Goal: Information Seeking & Learning: Learn about a topic

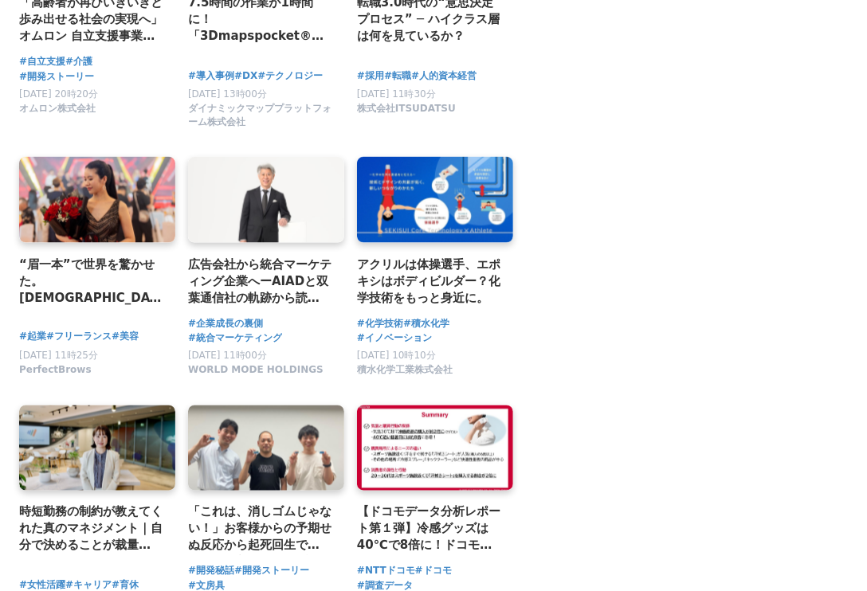
scroll to position [6168, 0]
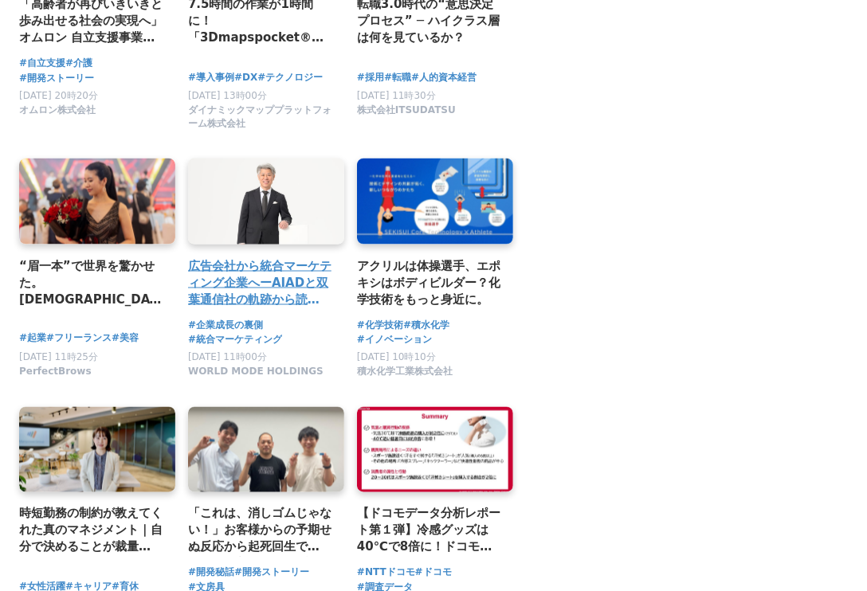
click at [231, 267] on h2 "広告会社から統合マーケティング企業へーAIADと双葉通信社の軌跡から読み解く、日本のファッションマーケティングの変遷【WMH STORY マーケティング編 v…" at bounding box center [259, 283] width 143 height 52
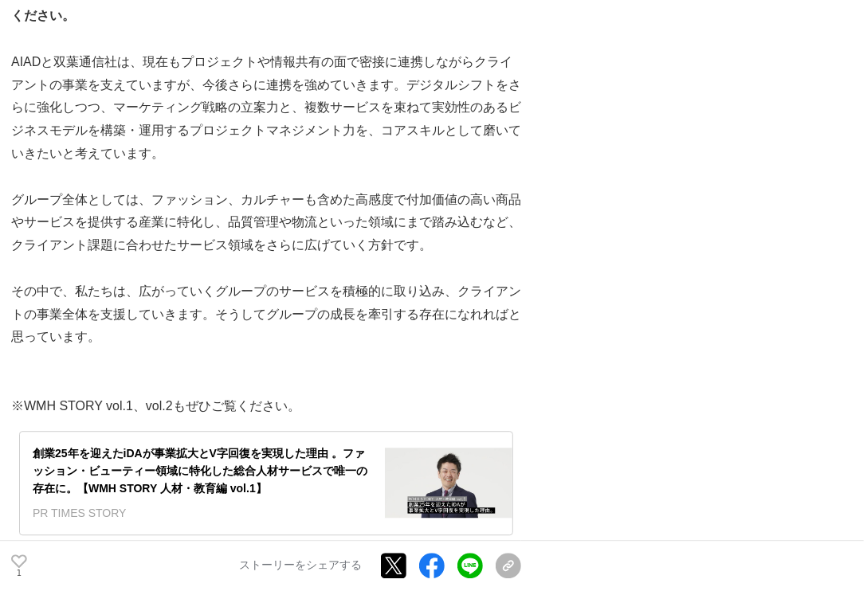
scroll to position [9330, 0]
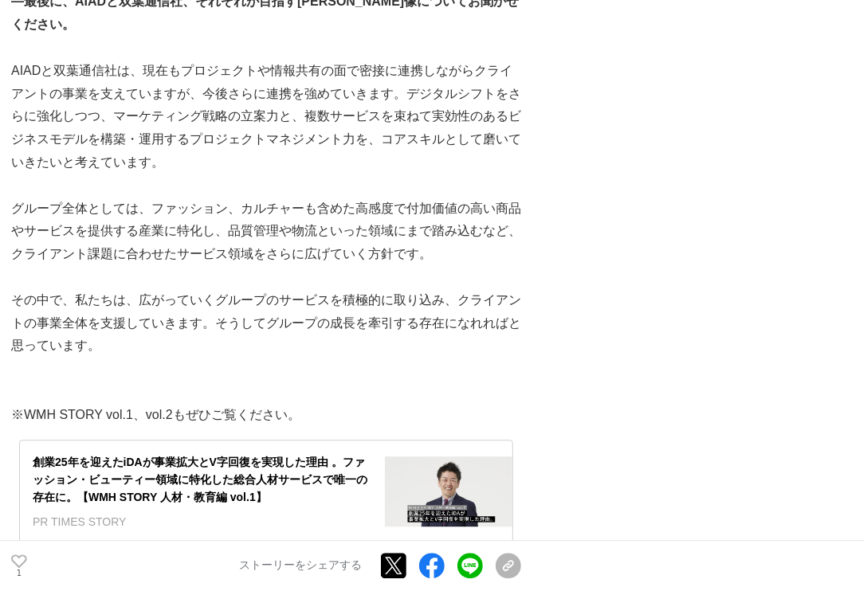
click at [280, 513] on div "PR TIMES STORY" at bounding box center [202, 522] width 339 height 18
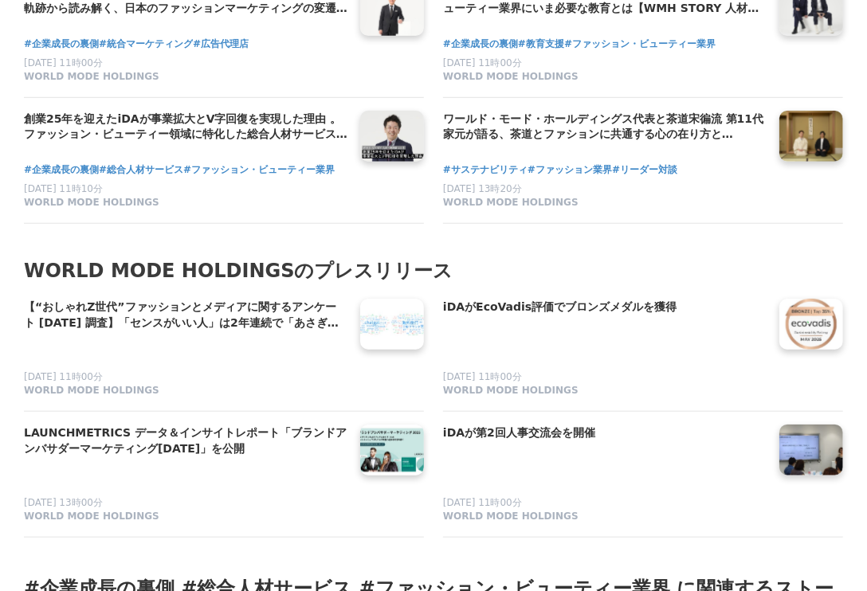
scroll to position [11009, 0]
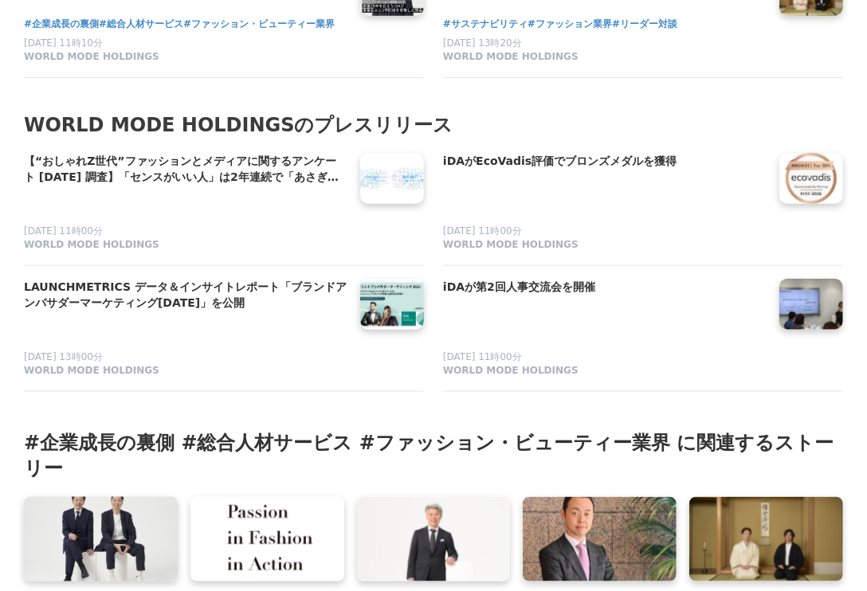
click at [59, 549] on link at bounding box center [100, 540] width 161 height 88
